Goal: Task Accomplishment & Management: Manage account settings

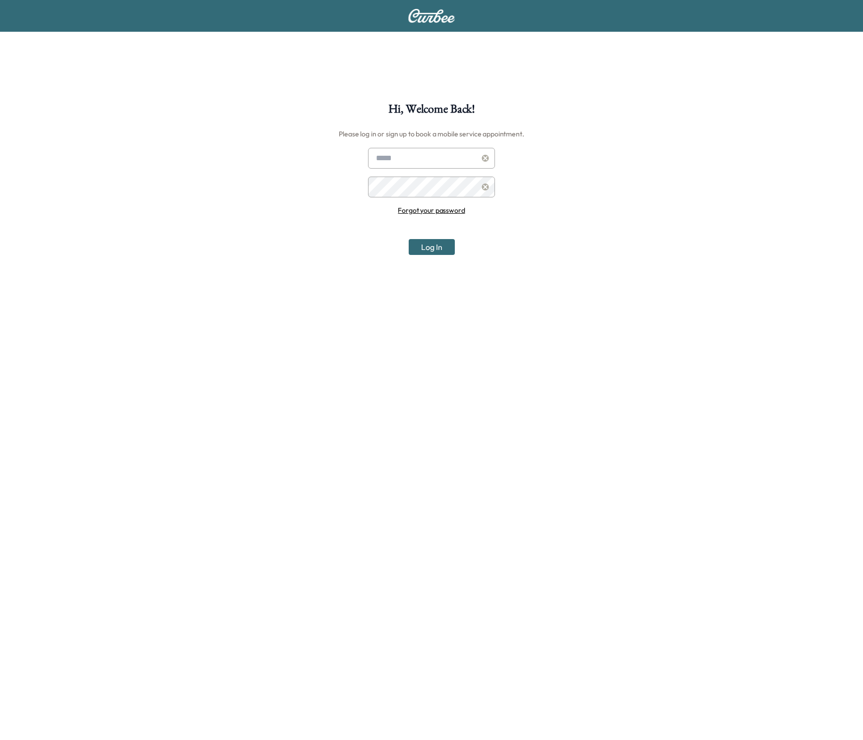
click at [383, 146] on div "Hi, Welcome Back! Please log in or sign up to book a mobile service appointment…" at bounding box center [431, 473] width 863 height 740
click at [389, 155] on input "text" at bounding box center [431, 158] width 127 height 21
type input "**********"
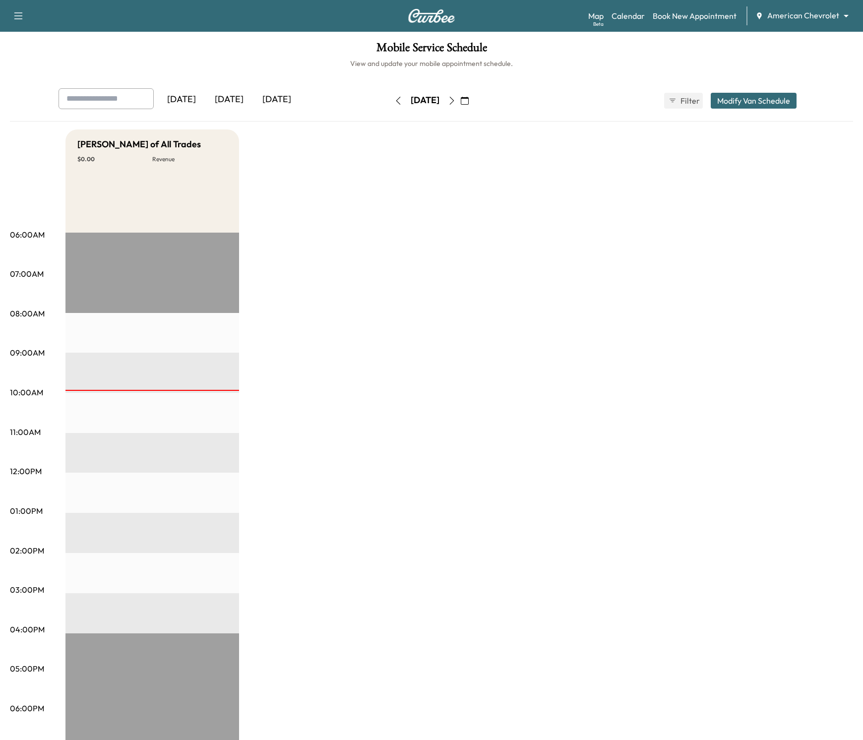
click at [793, 20] on body "Support Log Out Map Beta Calendar Book New Appointment American Chevrolet *****…" at bounding box center [431, 370] width 863 height 740
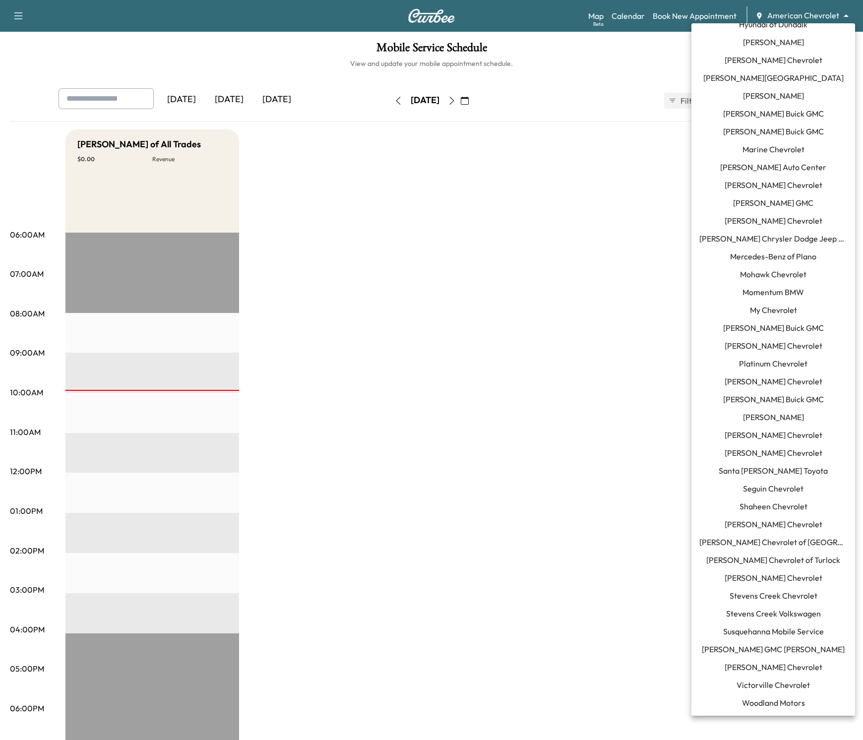
scroll to position [440, 0]
click at [758, 670] on span "[PERSON_NAME] Chevrolet" at bounding box center [773, 667] width 98 height 12
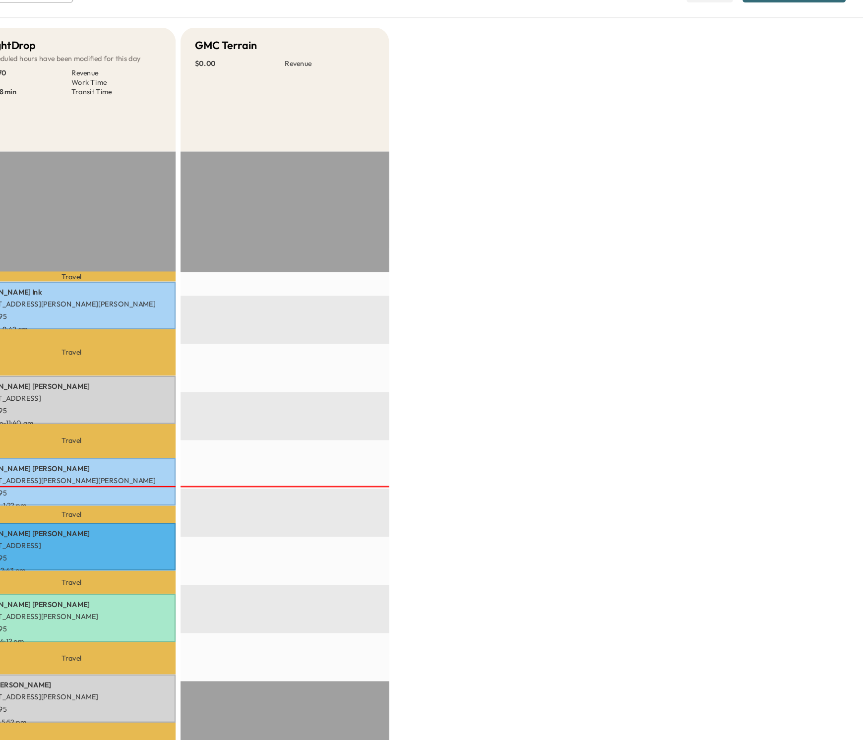
scroll to position [31, 0]
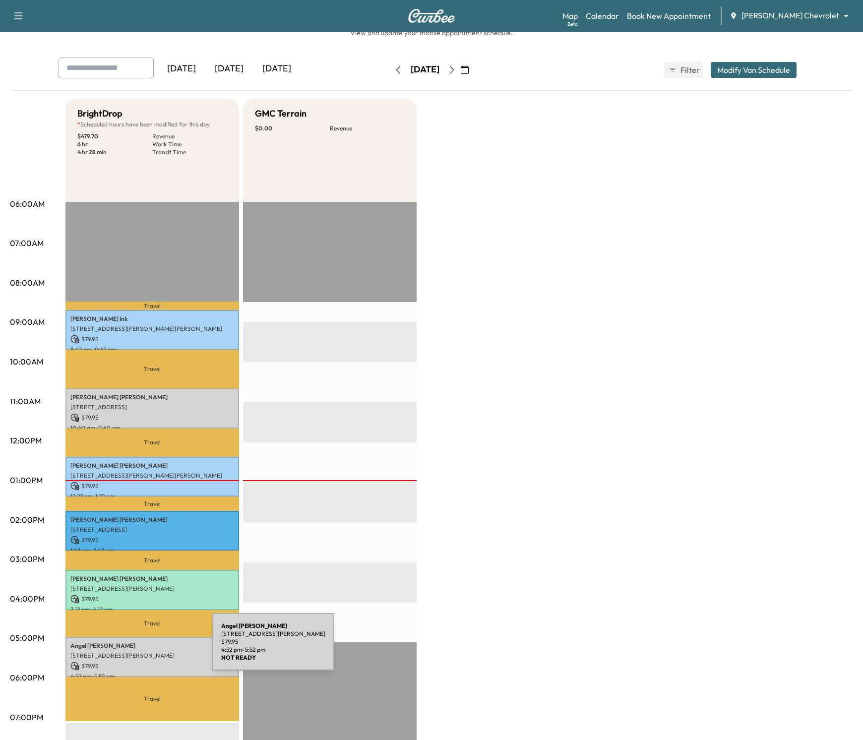
click at [138, 648] on p "[PERSON_NAME]" at bounding box center [152, 646] width 164 height 8
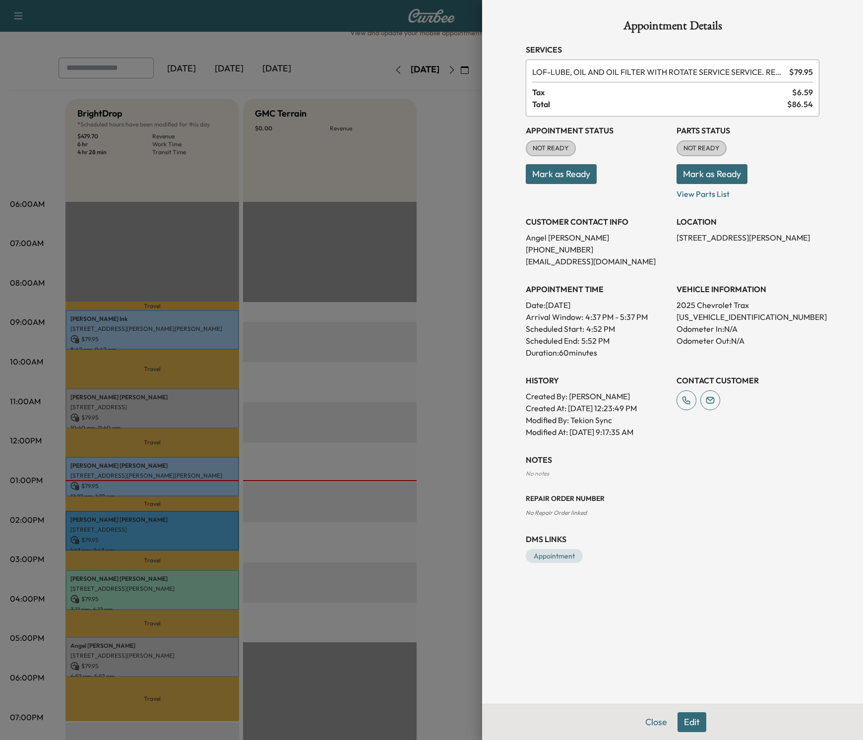
click at [451, 302] on div at bounding box center [431, 370] width 863 height 740
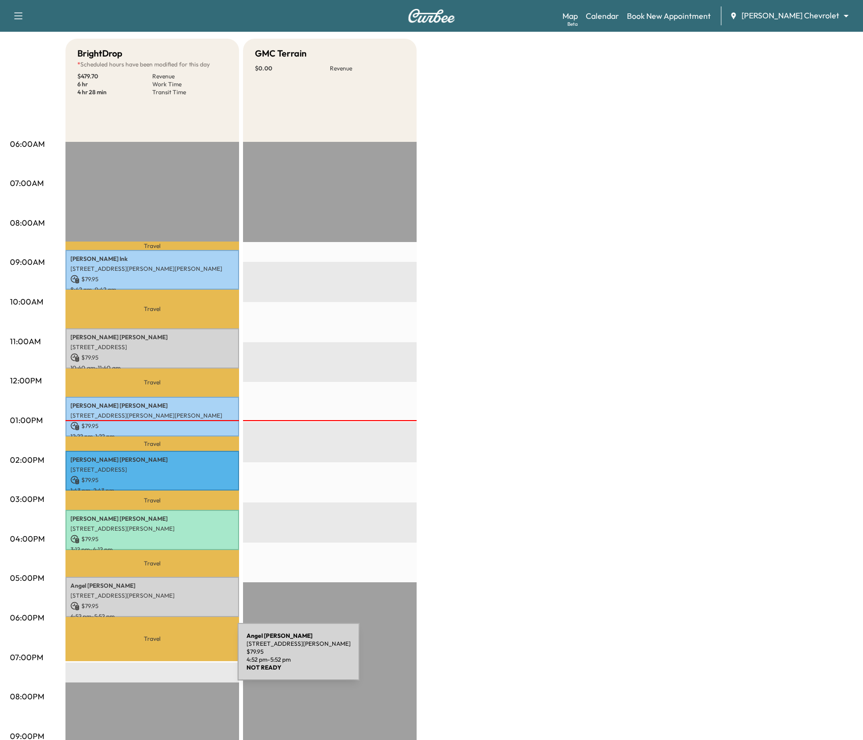
scroll to position [83, 0]
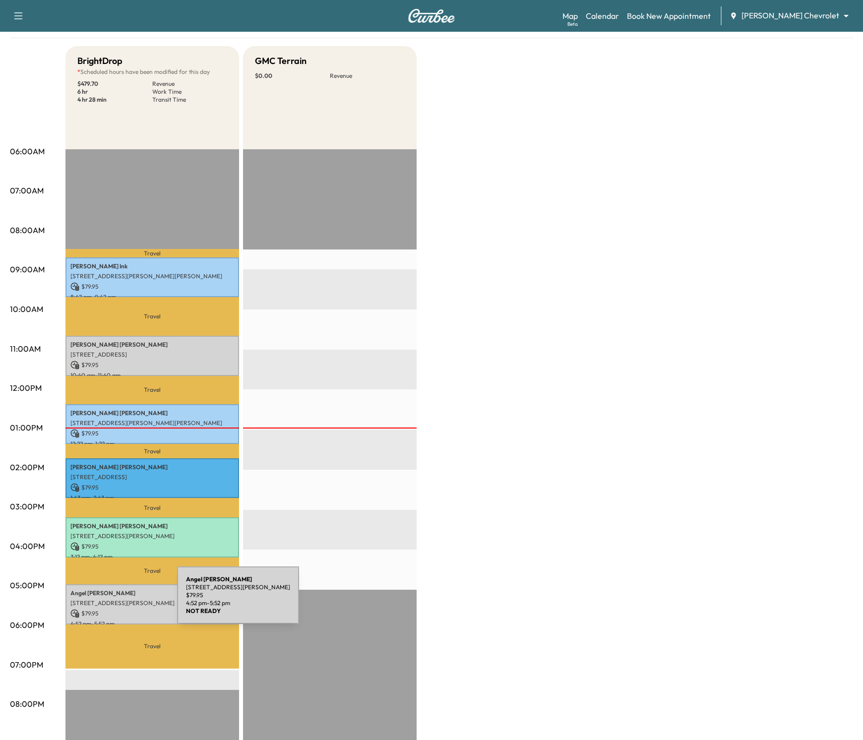
click at [103, 601] on p "[STREET_ADDRESS][PERSON_NAME]" at bounding box center [152, 603] width 164 height 8
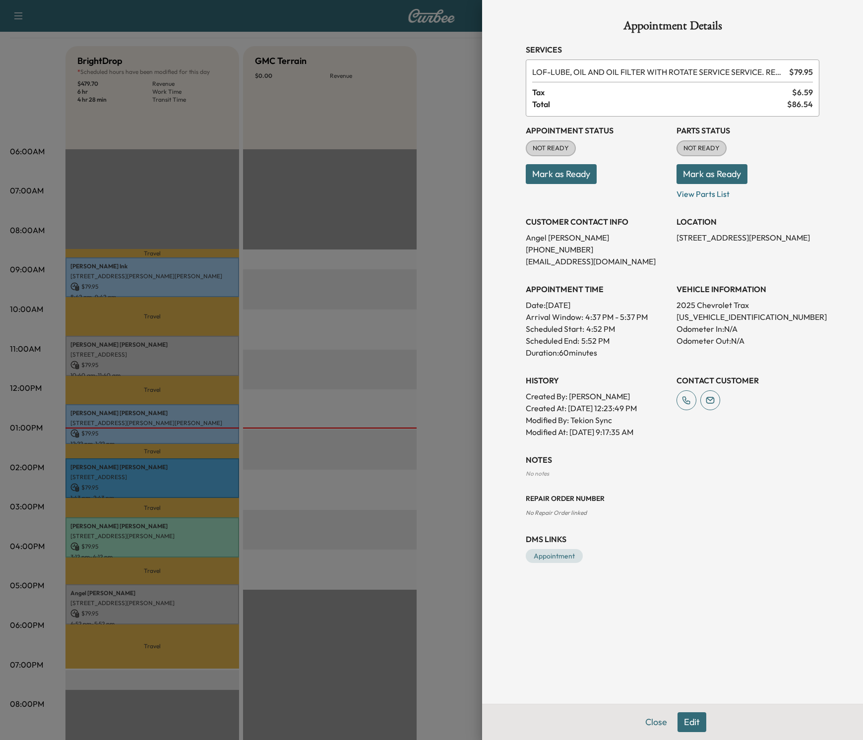
click at [275, 371] on div at bounding box center [431, 370] width 863 height 740
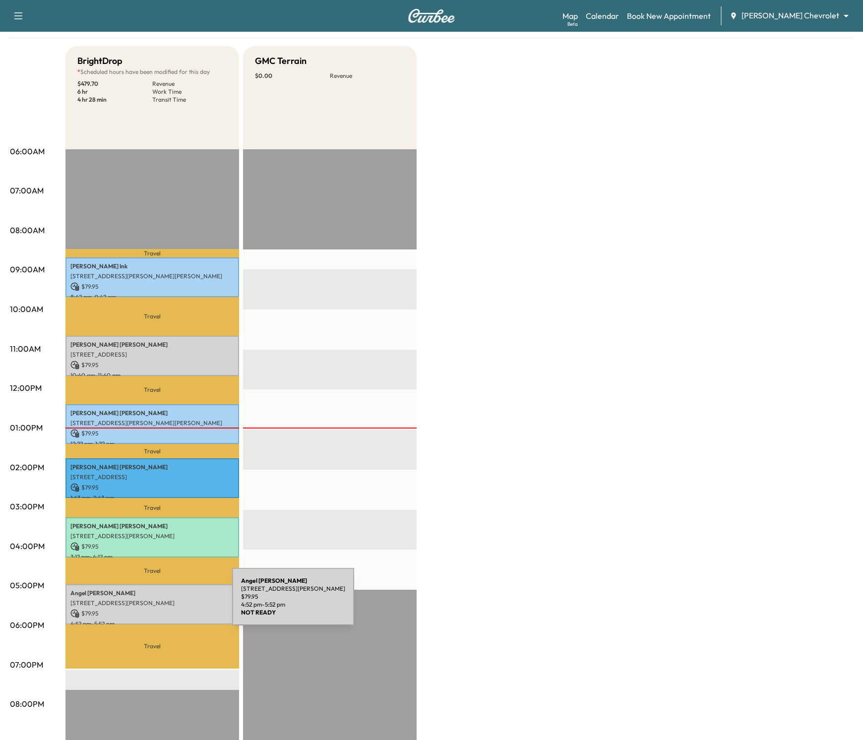
click at [160, 609] on p "$ 79.95" at bounding box center [152, 613] width 164 height 9
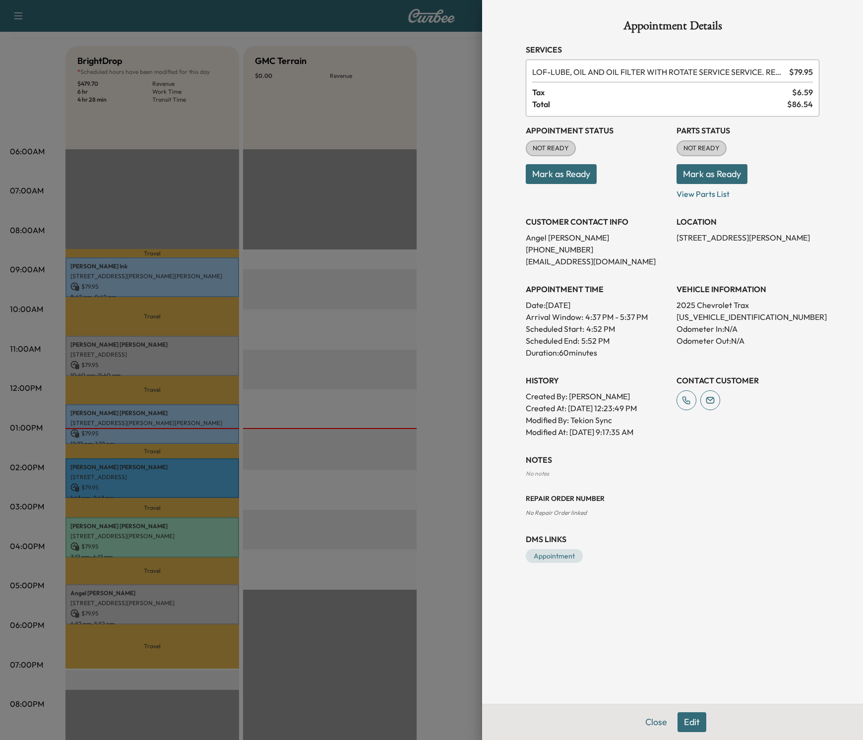
click at [713, 175] on button "Mark as Ready" at bounding box center [711, 174] width 71 height 20
click at [845, 15] on icon "close" at bounding box center [845, 18] width 7 height 8
click at [544, 168] on button "Mark as Ready" at bounding box center [561, 174] width 71 height 20
click at [843, 17] on icon "close" at bounding box center [844, 17] width 5 height 5
click at [233, 367] on div at bounding box center [431, 370] width 863 height 740
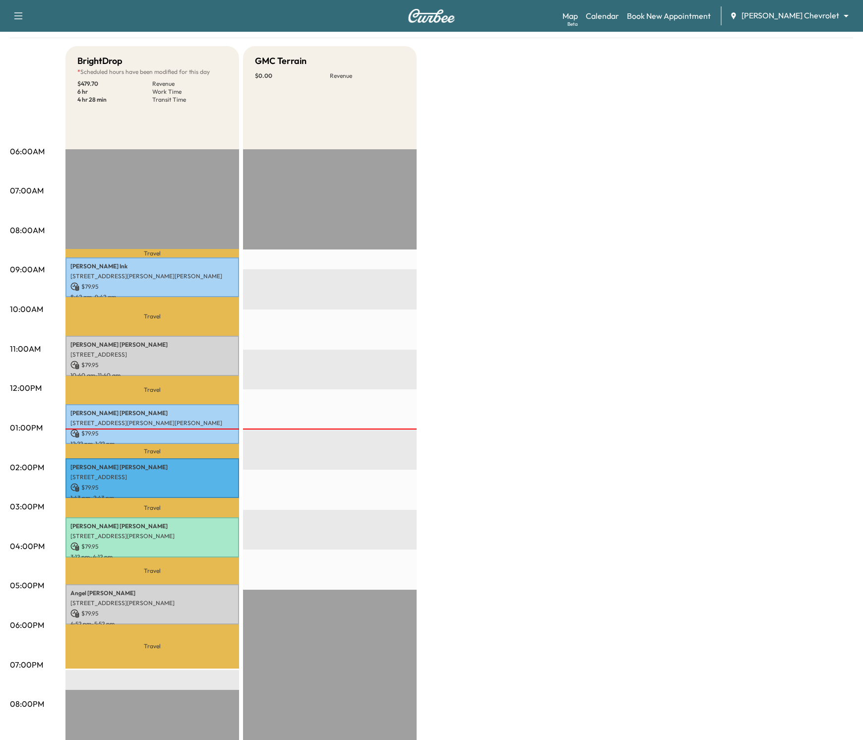
click at [600, 302] on div "BrightDrop * Scheduled hours have been modified for this day $ 479.70 Revenue 6…" at bounding box center [458, 418] width 787 height 744
